Goal: Task Accomplishment & Management: Use online tool/utility

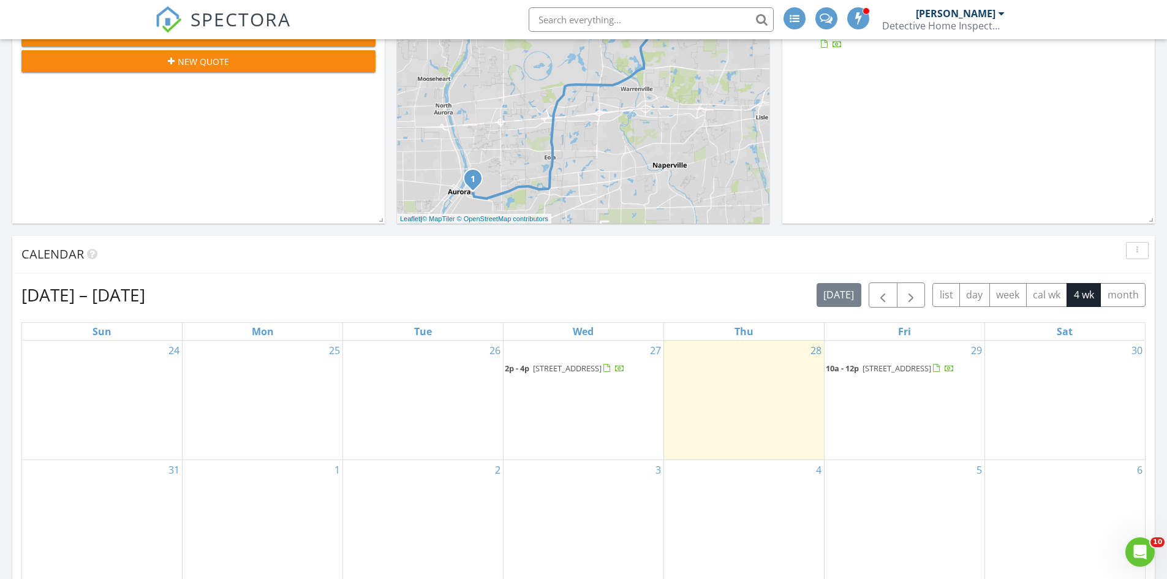
scroll to position [368, 0]
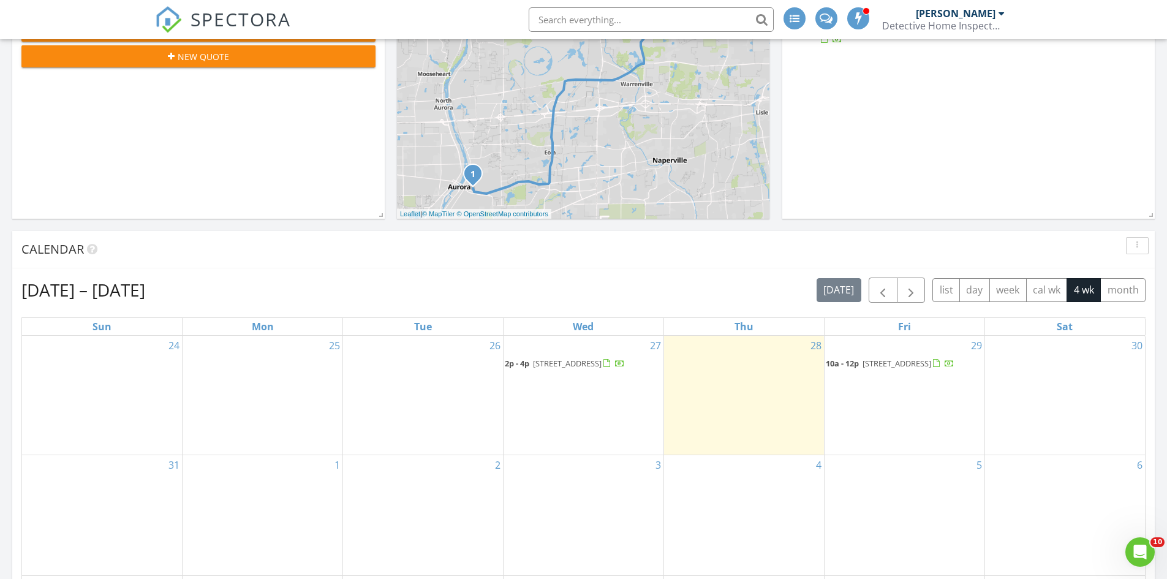
click at [599, 363] on span "[STREET_ADDRESS]" at bounding box center [567, 363] width 69 height 11
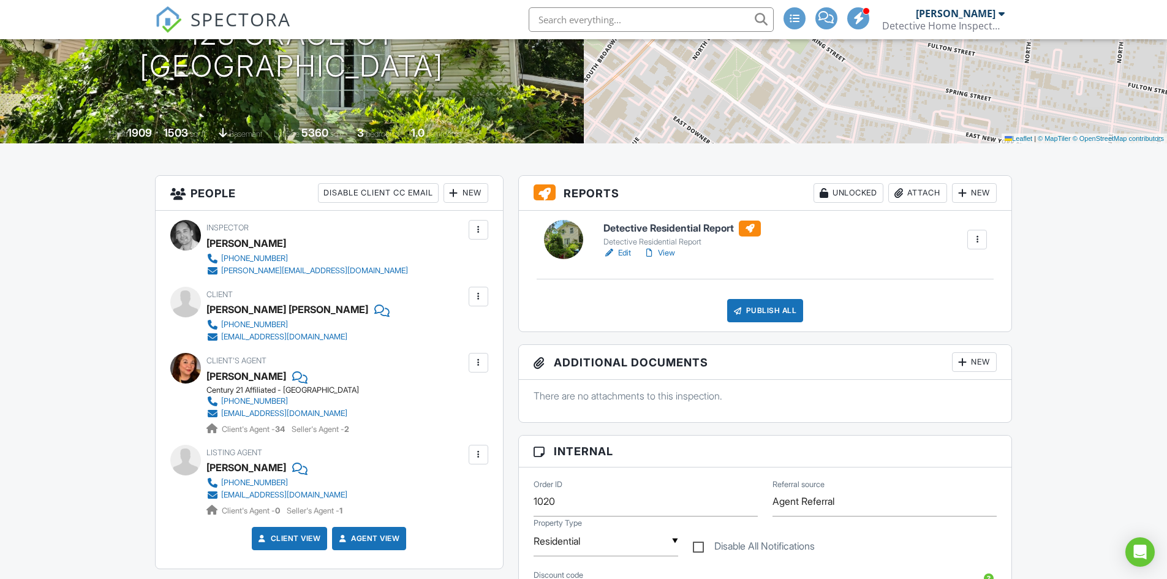
click at [624, 249] on link "Edit" at bounding box center [617, 253] width 28 height 12
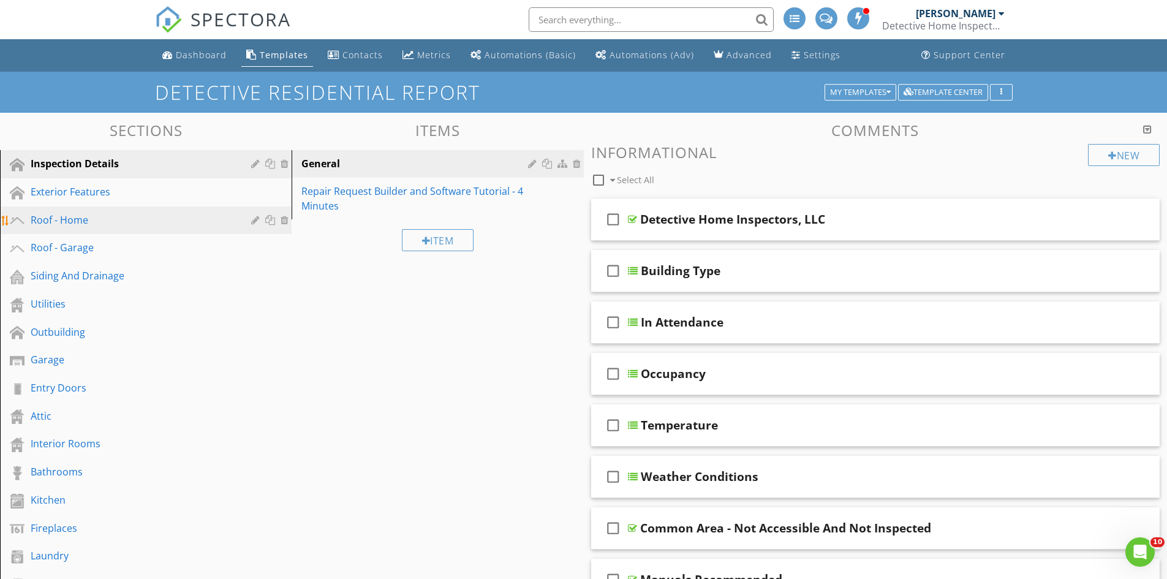
click at [63, 217] on div "Roof - Home" at bounding box center [132, 220] width 203 height 15
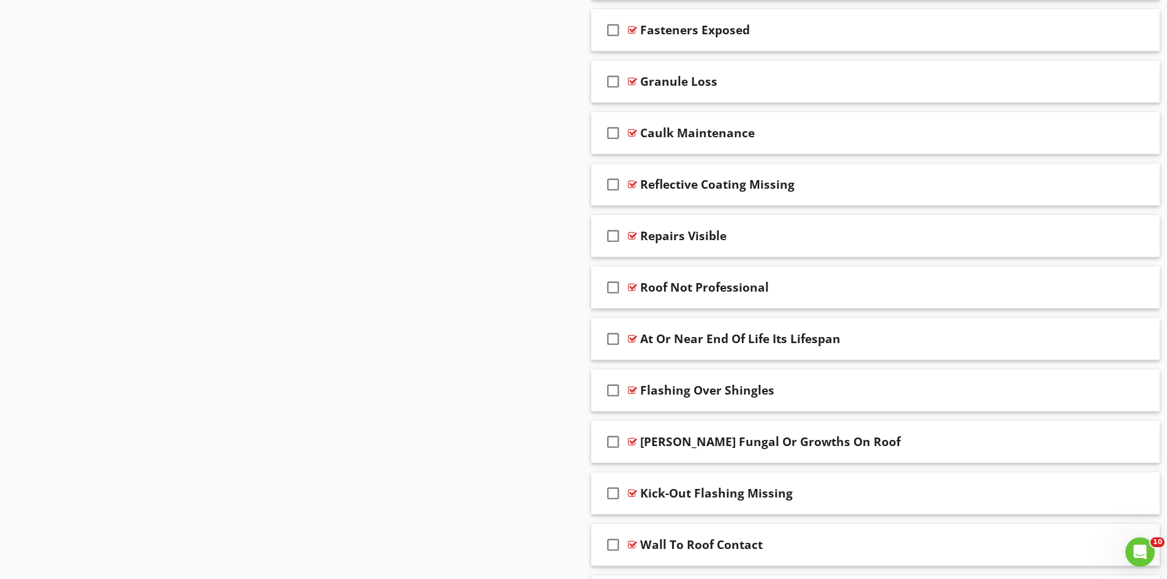
scroll to position [980, 0]
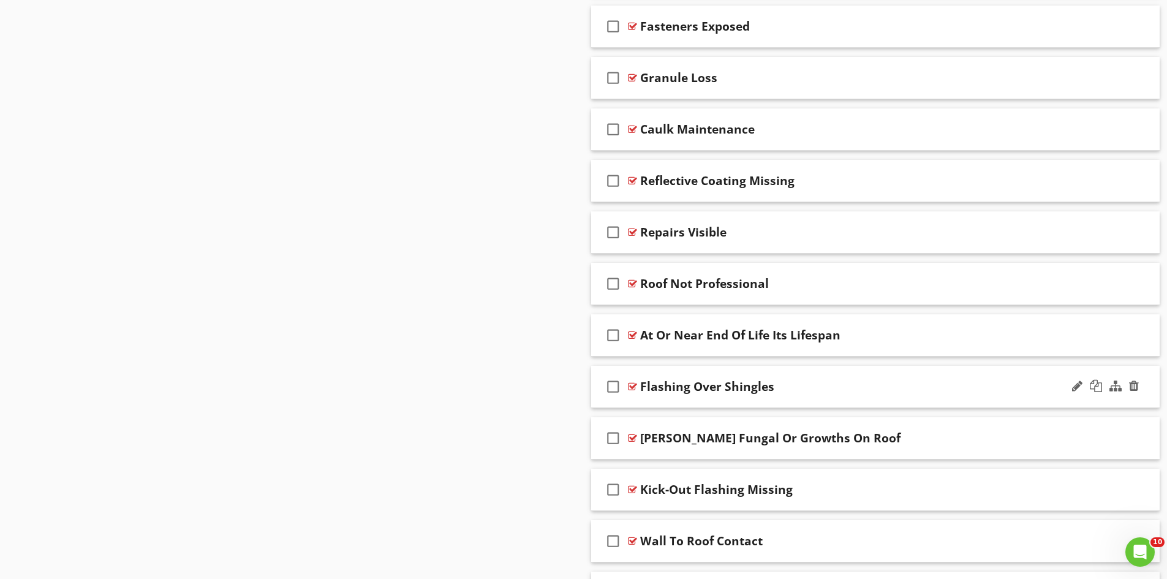
click at [803, 379] on div "check_box_outline_blank Flashing Over Shingles" at bounding box center [875, 387] width 569 height 42
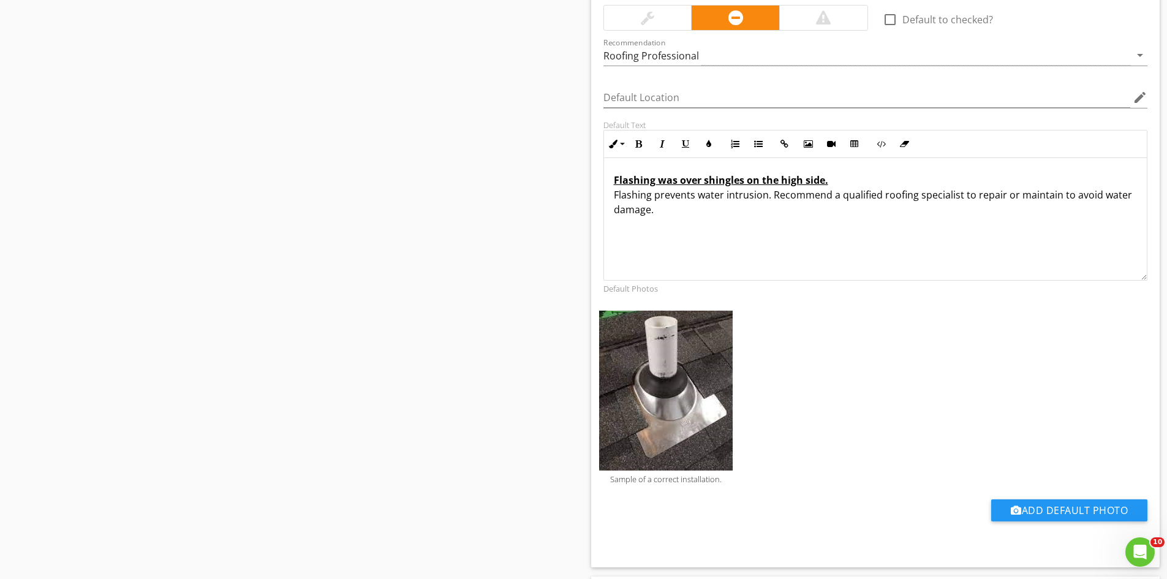
scroll to position [1470, 0]
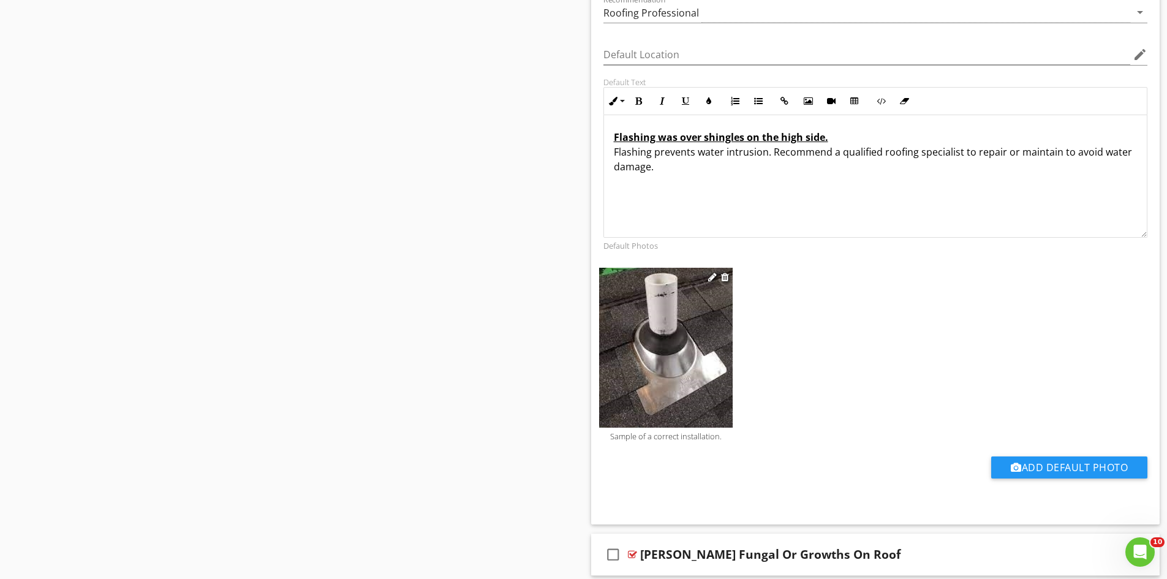
click at [644, 438] on p "Sample of a correct installation." at bounding box center [666, 436] width 134 height 10
click at [711, 279] on div at bounding box center [712, 277] width 9 height 10
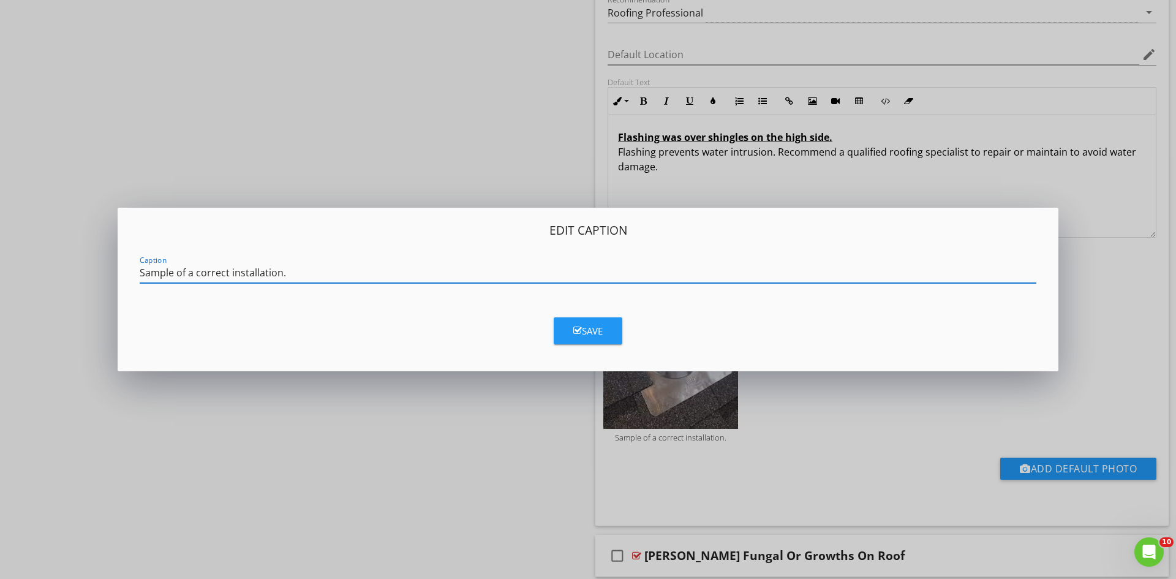
drag, startPoint x: 145, startPoint y: 268, endPoint x: 116, endPoint y: 268, distance: 28.2
click at [120, 268] on div "Edit Caption Caption Sample of a correct installation. Save" at bounding box center [588, 290] width 941 height 164
type input "Example of a correct installation."
click at [594, 331] on div "Save" at bounding box center [587, 331] width 29 height 14
